Goal: Task Accomplishment & Management: Manage account settings

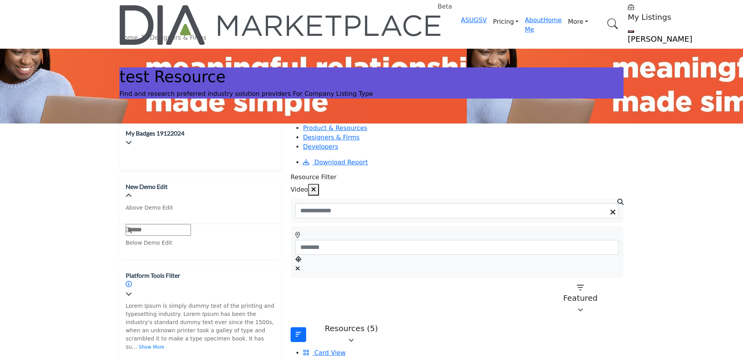
scroll to position [117, 0]
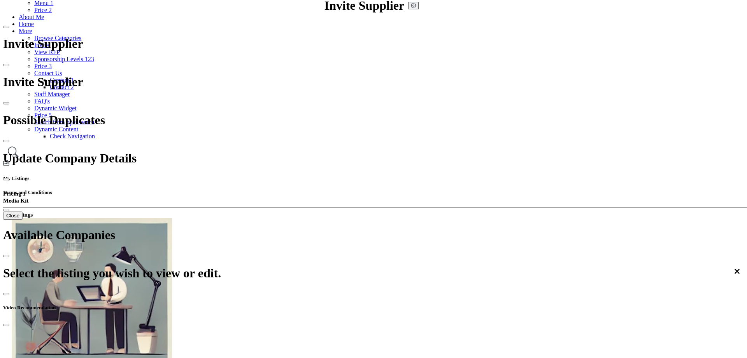
scroll to position [195, 0]
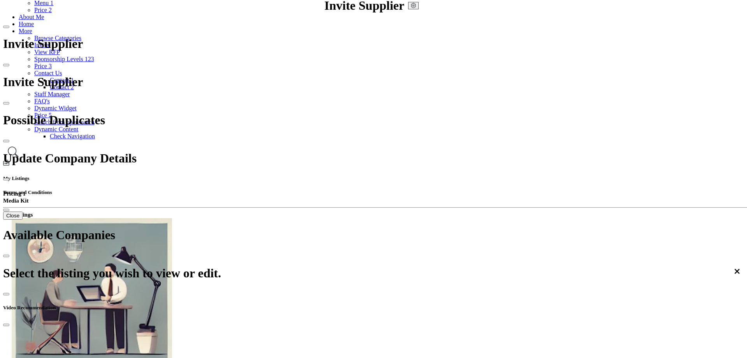
scroll to position [0, 0]
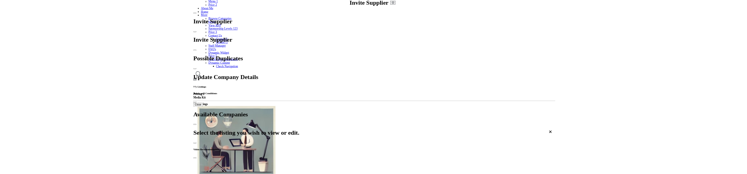
scroll to position [195, 0]
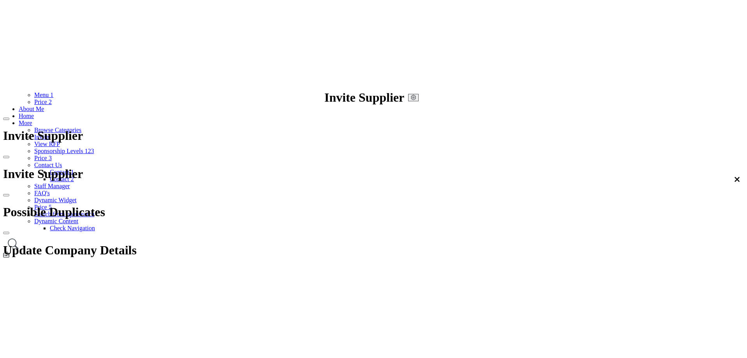
scroll to position [272, 0]
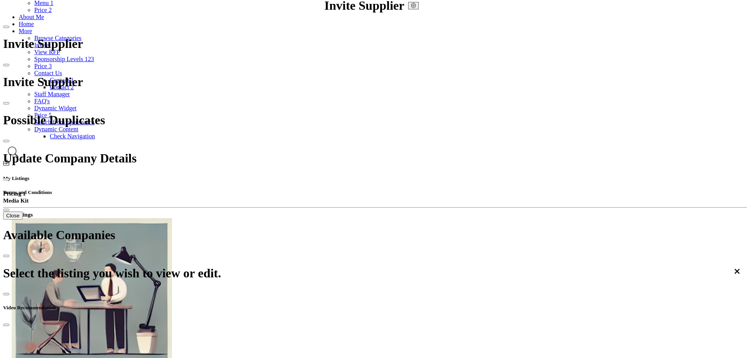
scroll to position [78, 0]
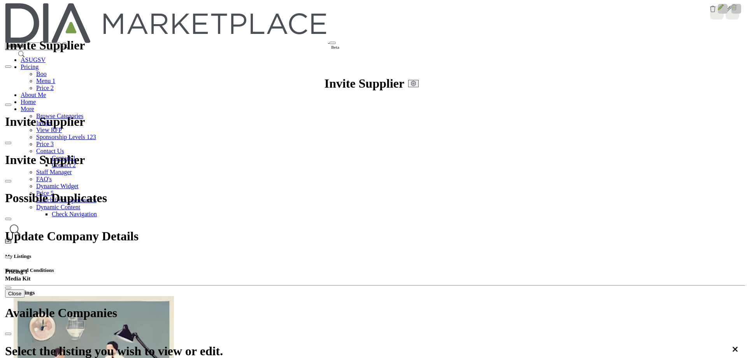
scroll to position [78, 0]
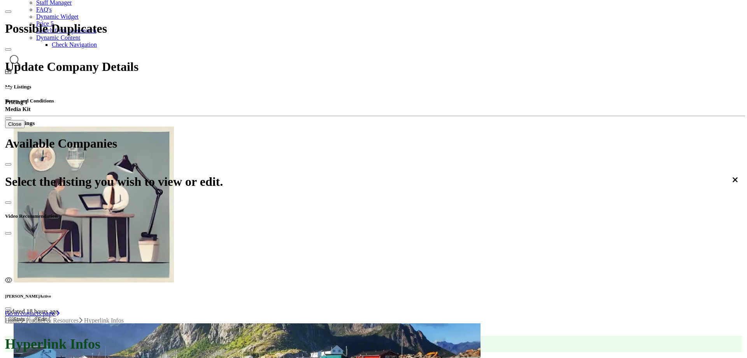
scroll to position [47, 0]
